Goal: Information Seeking & Learning: Check status

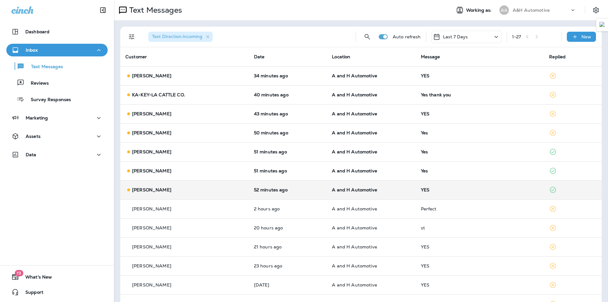
click at [174, 189] on div "[PERSON_NAME]" at bounding box center [184, 190] width 118 height 7
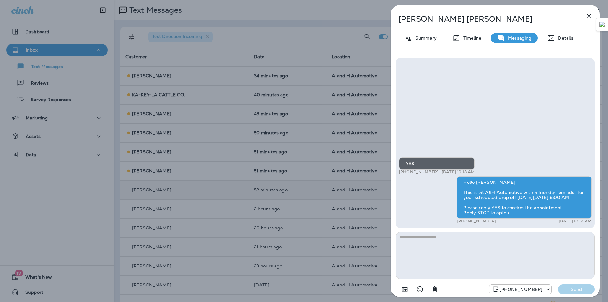
click at [334, 116] on div "[PERSON_NAME] Summary Timeline Messaging Details YES +1 (903) 328-7806 [DATE] 1…" at bounding box center [304, 151] width 608 height 302
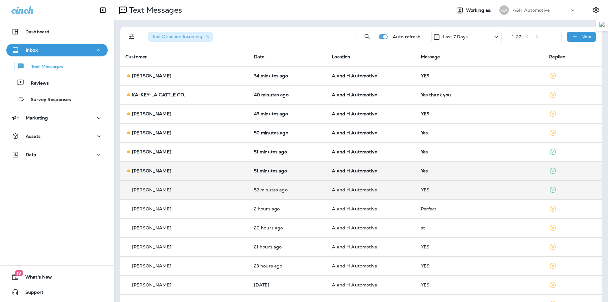
click at [389, 170] on p "A and H Automotive" at bounding box center [371, 170] width 79 height 5
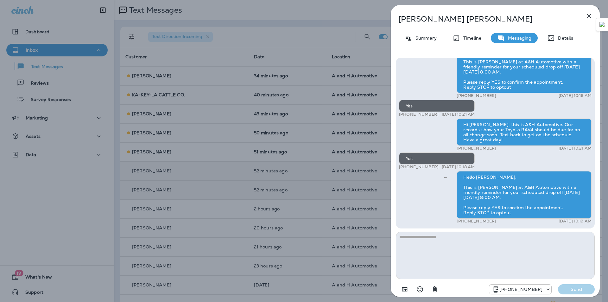
click at [307, 152] on div "[PERSON_NAME] Summary Timeline Messaging Details Hello [PERSON_NAME], Hope all …" at bounding box center [304, 151] width 608 height 302
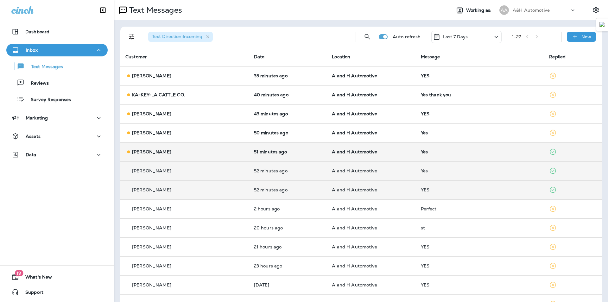
click at [327, 153] on td "A and H Automotive" at bounding box center [371, 151] width 89 height 19
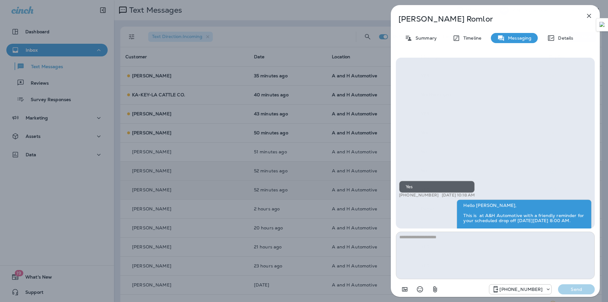
click at [252, 205] on div "[PERSON_NAME] Summary Timeline Messaging Details Yes +1 (405) 821-1411 [DATE] 1…" at bounding box center [304, 151] width 608 height 302
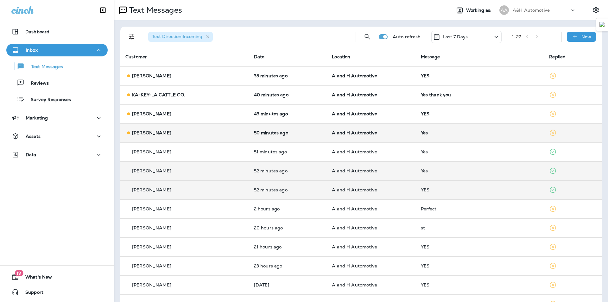
click at [306, 129] on td "50 minutes ago" at bounding box center [288, 132] width 78 height 19
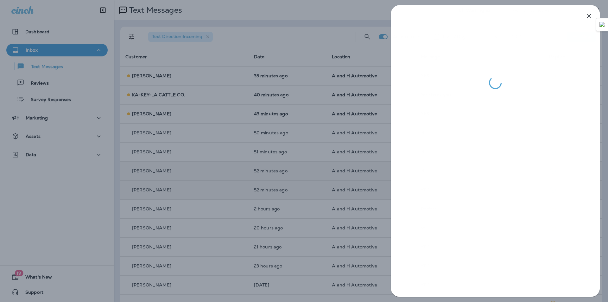
click at [303, 137] on div at bounding box center [304, 151] width 608 height 302
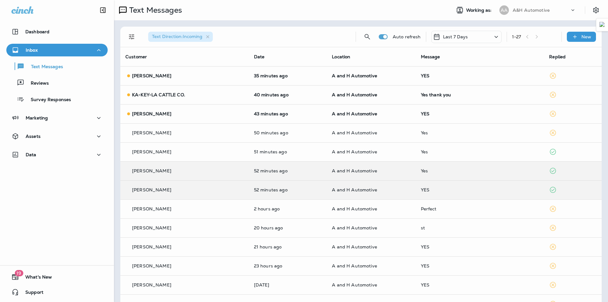
click at [174, 111] on div at bounding box center [304, 151] width 608 height 302
click at [173, 111] on div "[PERSON_NAME]" at bounding box center [184, 114] width 118 height 7
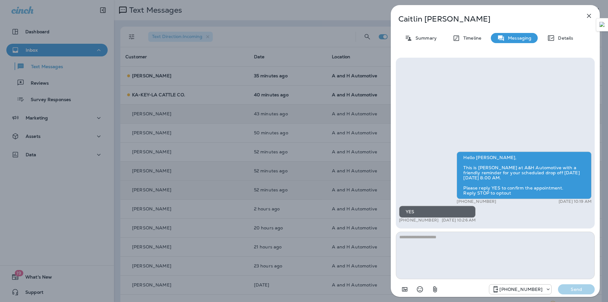
click at [225, 160] on div "[PERSON_NAME] Summary Timeline Messaging Details Hello [PERSON_NAME], This is […" at bounding box center [304, 151] width 608 height 302
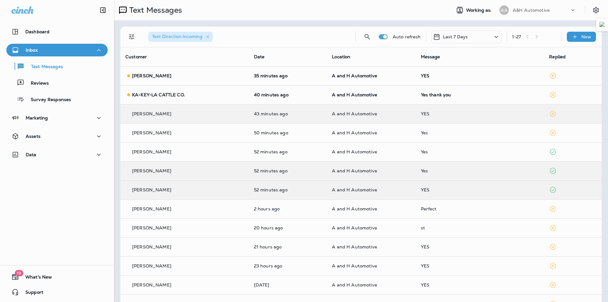
click at [334, 98] on div at bounding box center [304, 151] width 608 height 302
click at [334, 98] on td "A and H Automotive" at bounding box center [371, 94] width 89 height 19
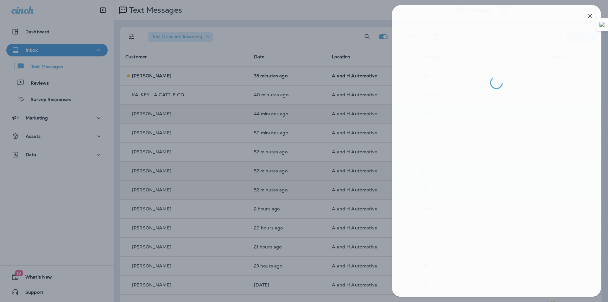
click at [358, 200] on div at bounding box center [305, 151] width 608 height 302
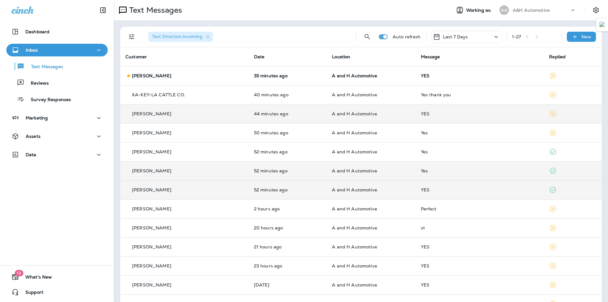
click at [359, 77] on span "A and H Automotive" at bounding box center [354, 76] width 45 height 6
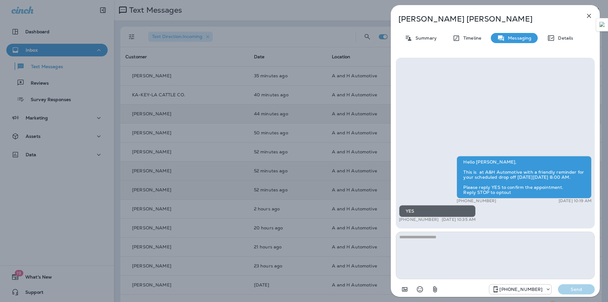
click at [279, 191] on div "[PERSON_NAME] Summary Timeline Messaging Details Hello [PERSON_NAME], This is a…" at bounding box center [304, 151] width 608 height 302
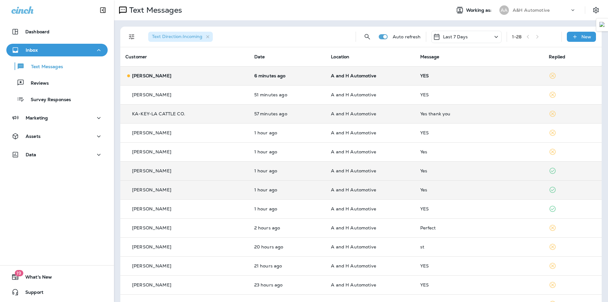
click at [284, 79] on td "6 minutes ago" at bounding box center [287, 75] width 77 height 19
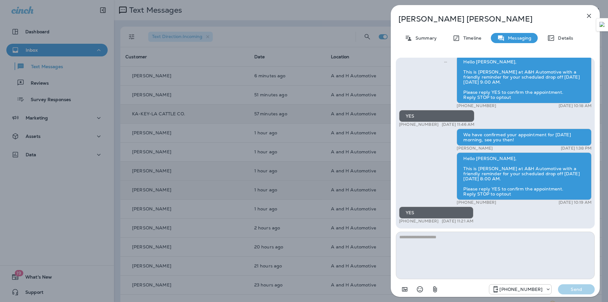
click at [589, 13] on icon "button" at bounding box center [589, 16] width 8 height 8
